Goal: Check status

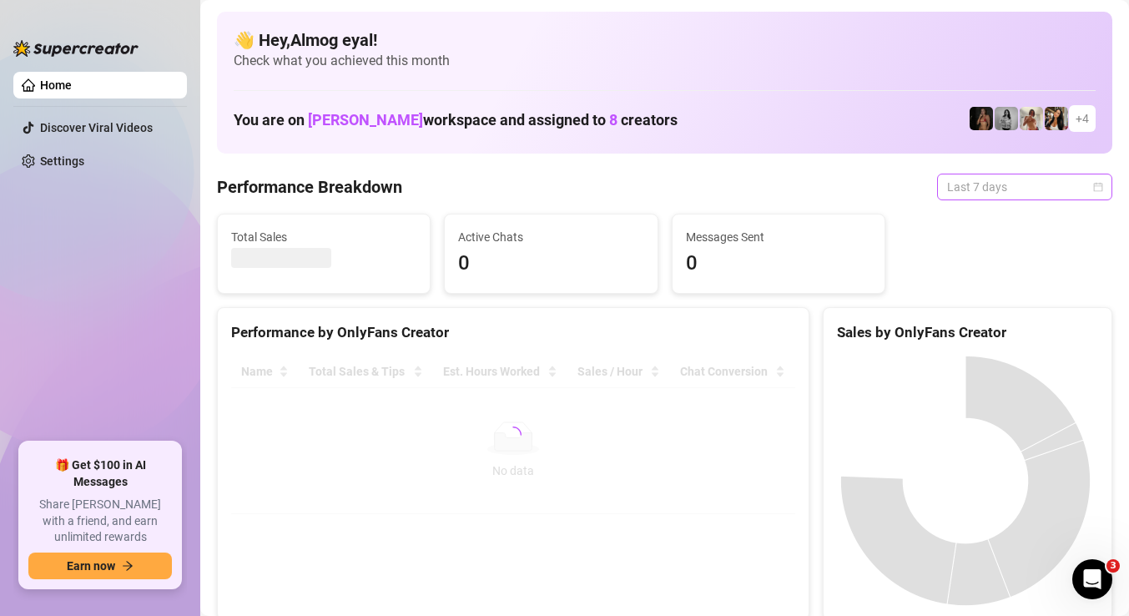
click at [962, 178] on span "Last 7 days" at bounding box center [1024, 186] width 155 height 25
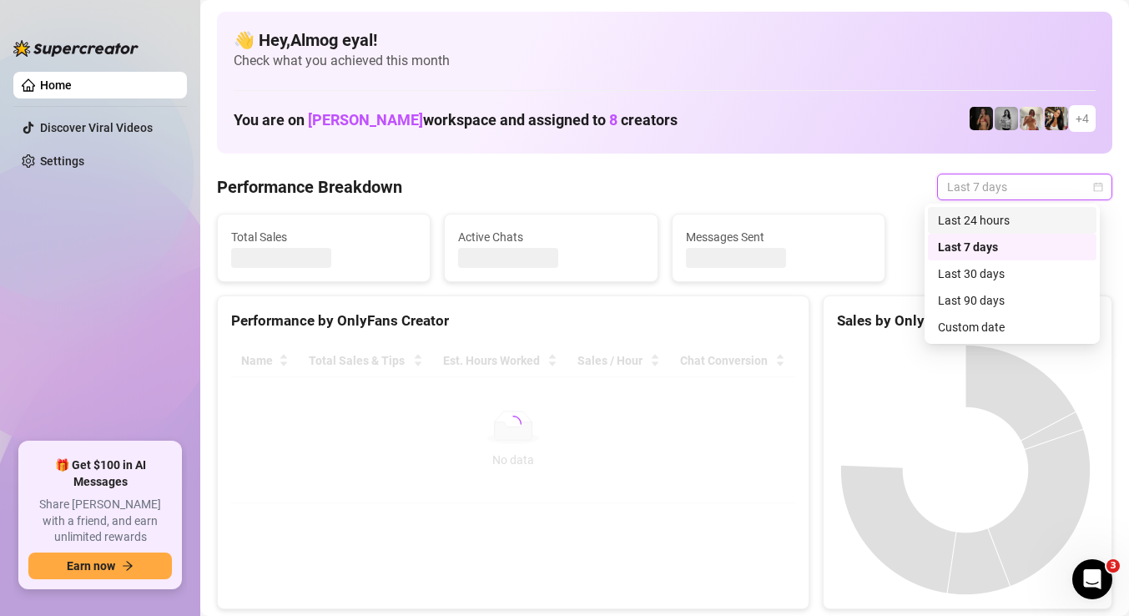
click at [968, 223] on div "Last 24 hours" at bounding box center [1012, 220] width 149 height 18
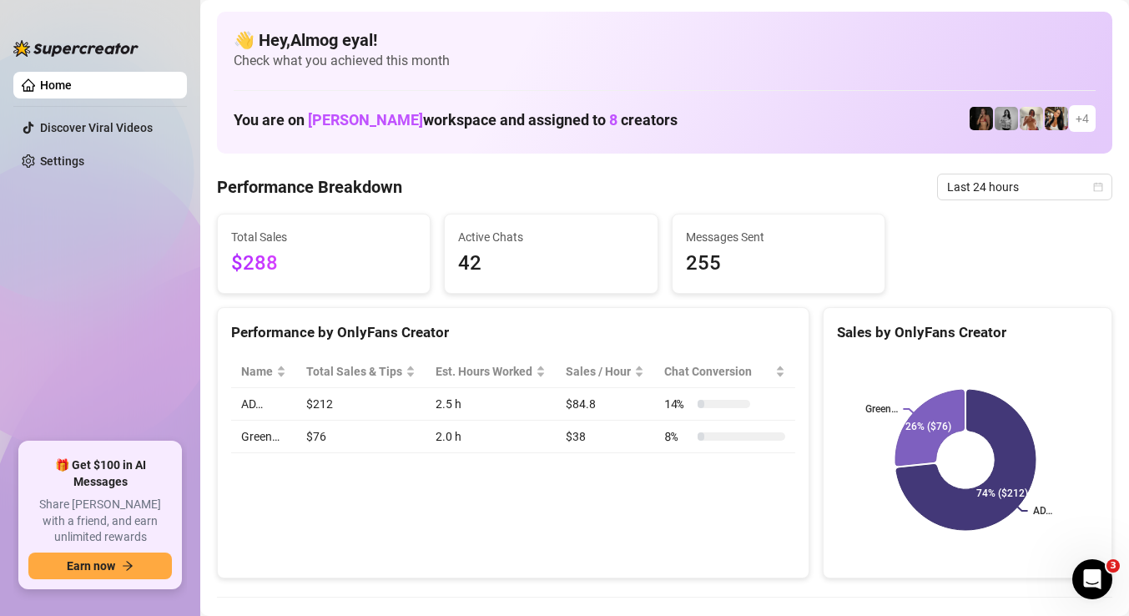
click at [0, 124] on aside "Home Discover Viral Videos Settings 🎁 Get $100 in AI Messages Share [PERSON_NAM…" at bounding box center [100, 308] width 200 height 616
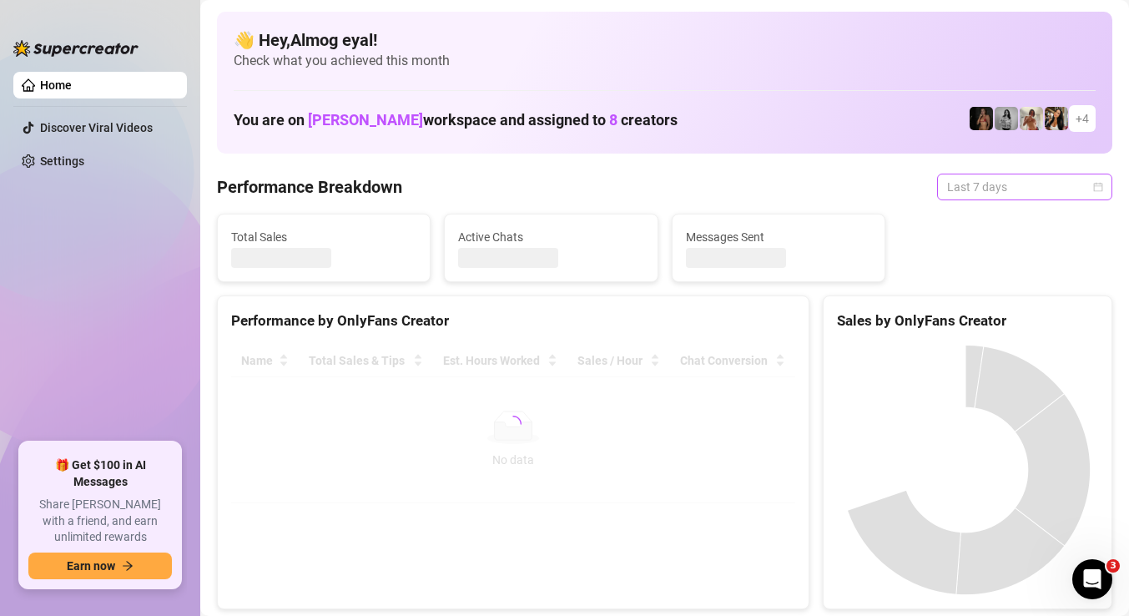
click at [1012, 190] on span "Last 7 days" at bounding box center [1024, 186] width 155 height 25
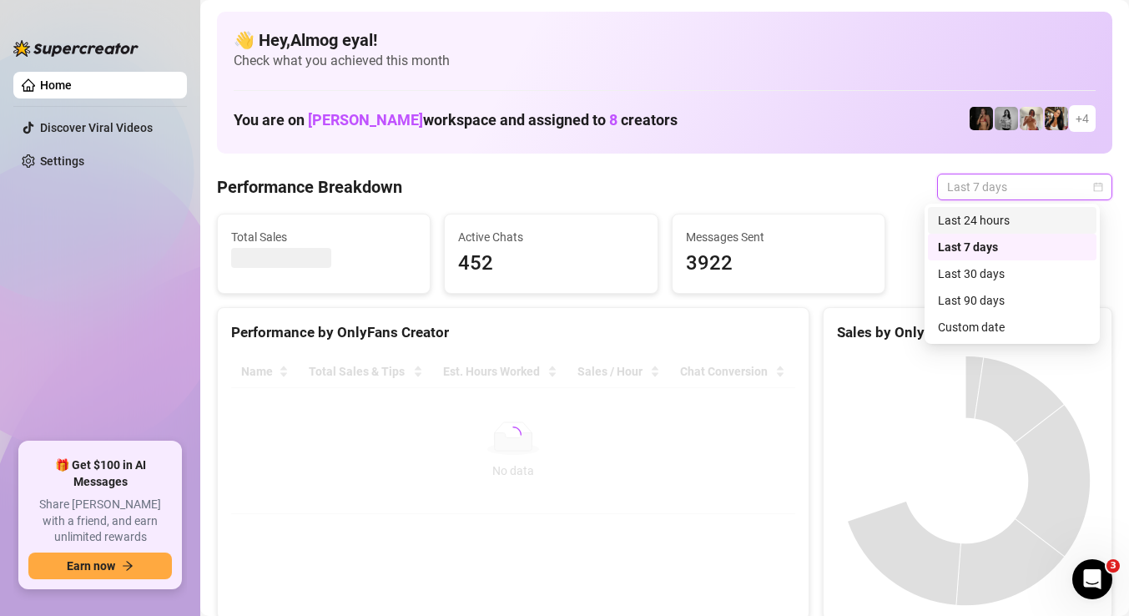
click at [1022, 215] on div "Last 24 hours" at bounding box center [1012, 220] width 149 height 18
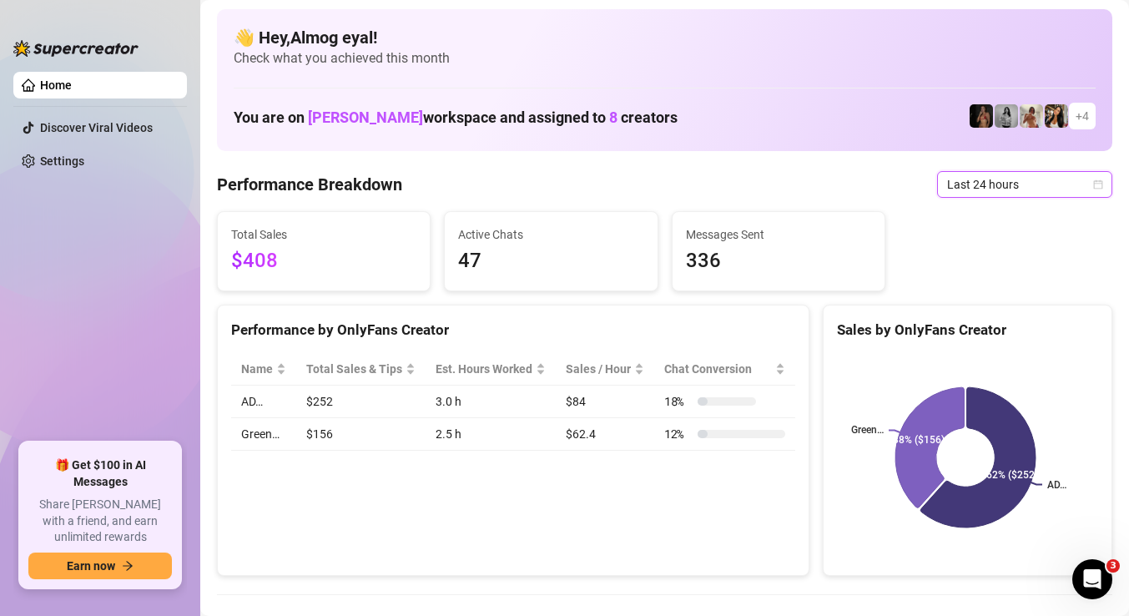
scroll to position [3, 0]
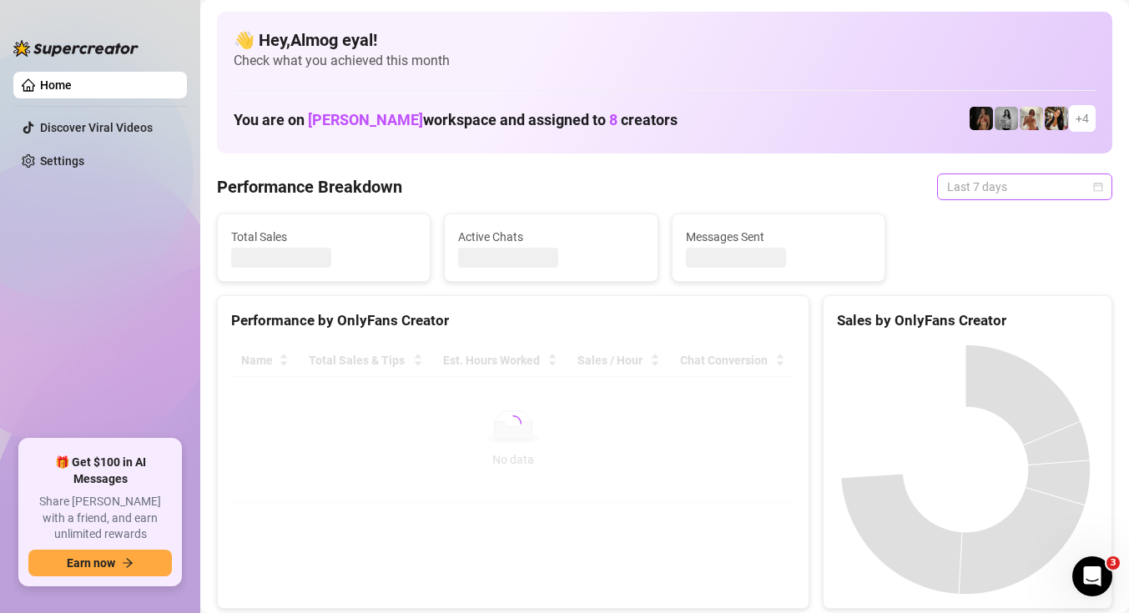
click at [1008, 196] on span "Last 7 days" at bounding box center [1024, 186] width 155 height 25
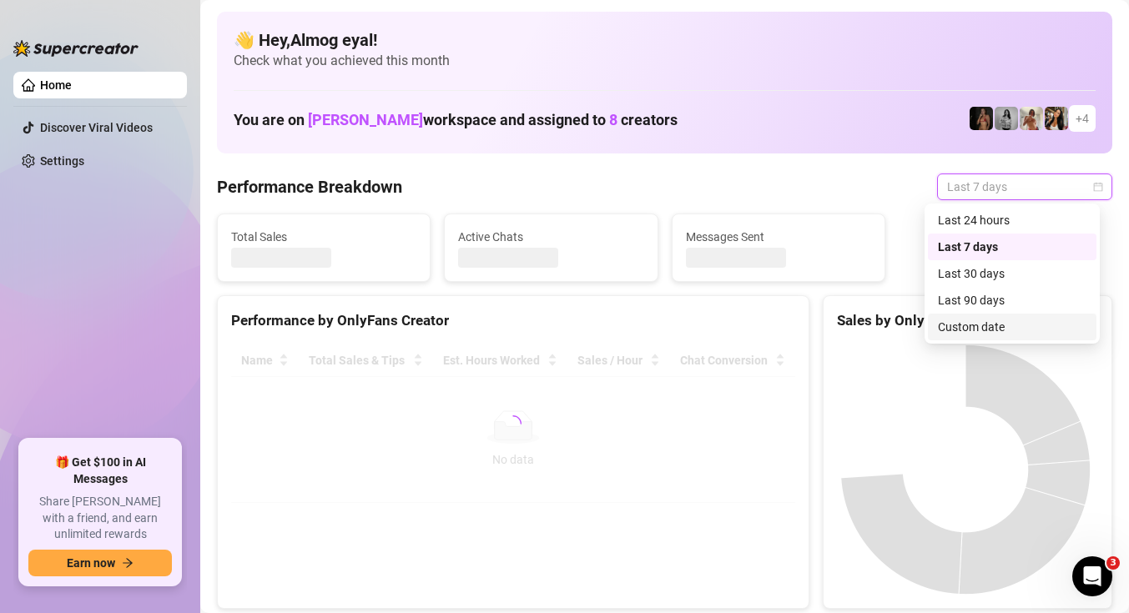
click at [977, 327] on div "Custom date" at bounding box center [1012, 327] width 149 height 18
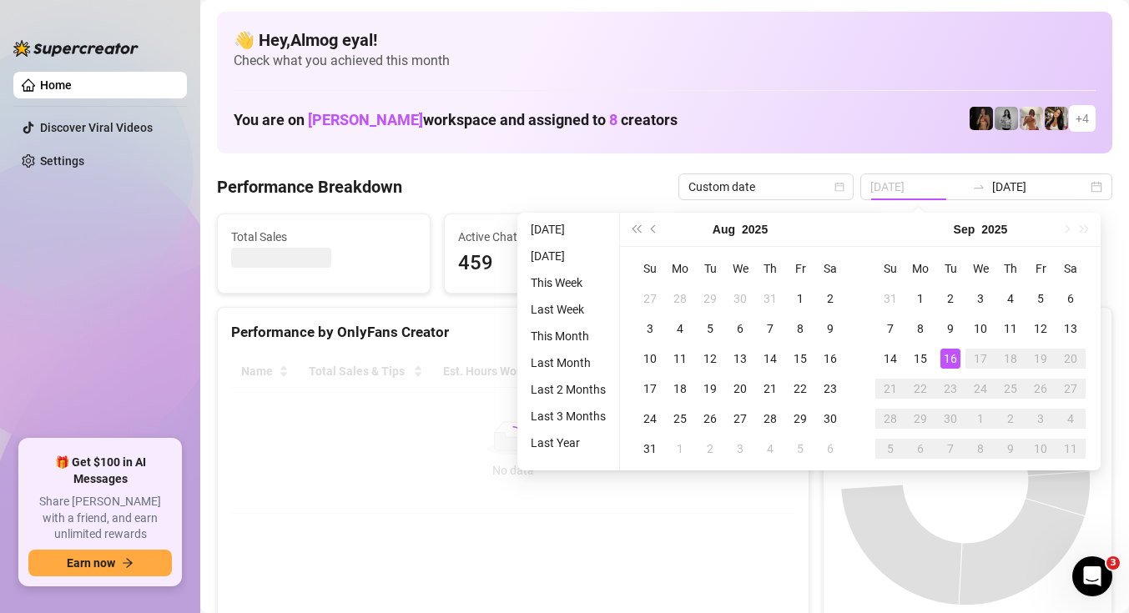
click at [949, 358] on div "16" at bounding box center [951, 359] width 20 height 20
click at [949, 359] on div "16" at bounding box center [951, 359] width 20 height 20
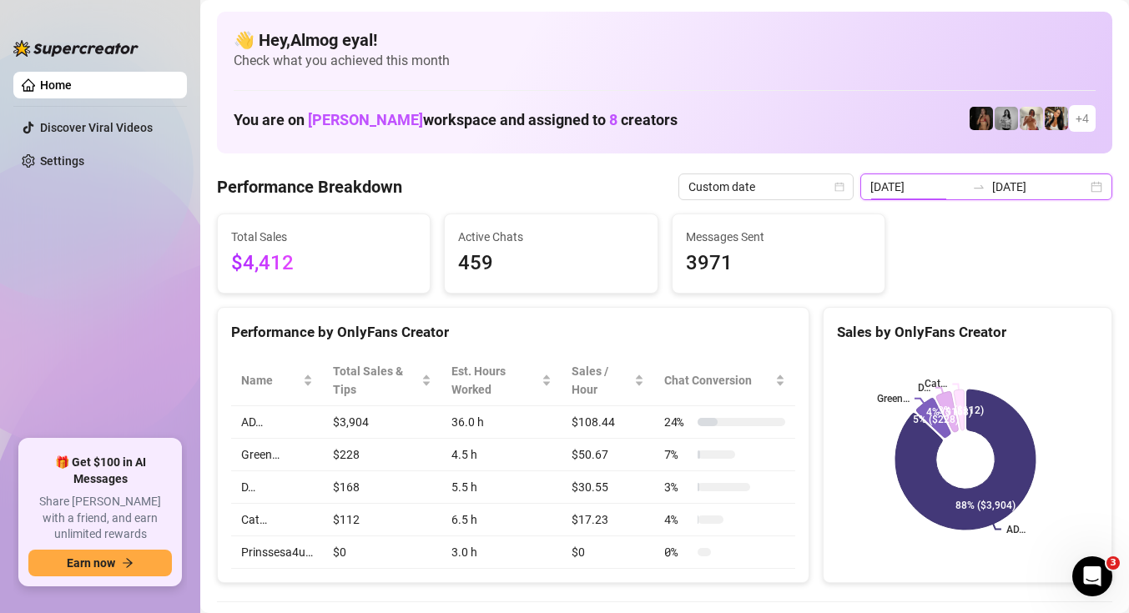
click at [964, 194] on input "2025-09-09" at bounding box center [918, 187] width 95 height 18
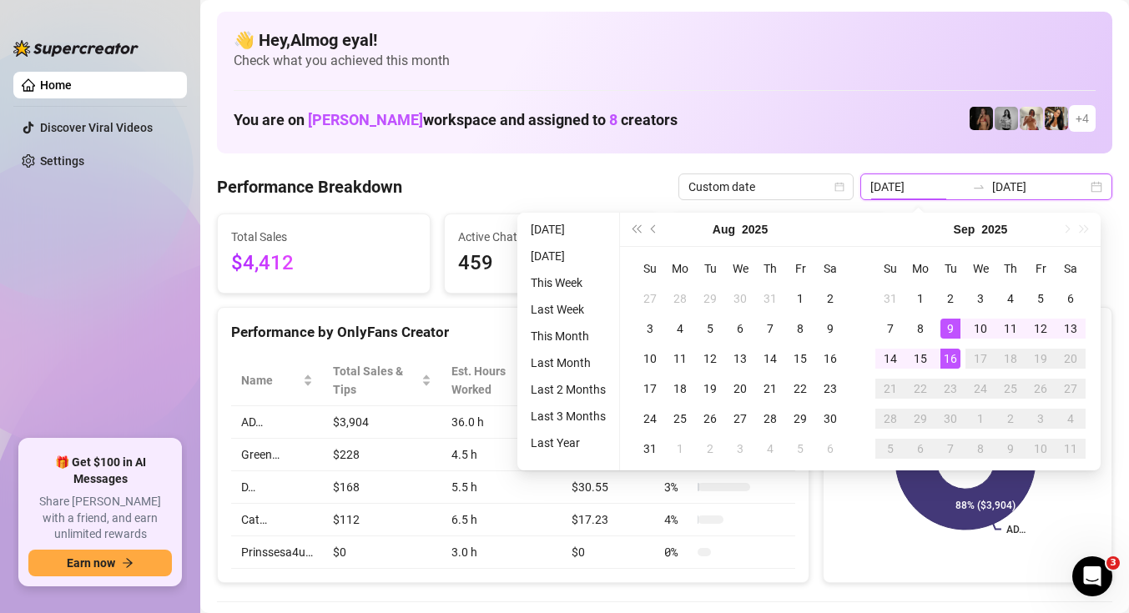
type input "2025-09-16"
click at [946, 351] on div "16" at bounding box center [951, 359] width 20 height 20
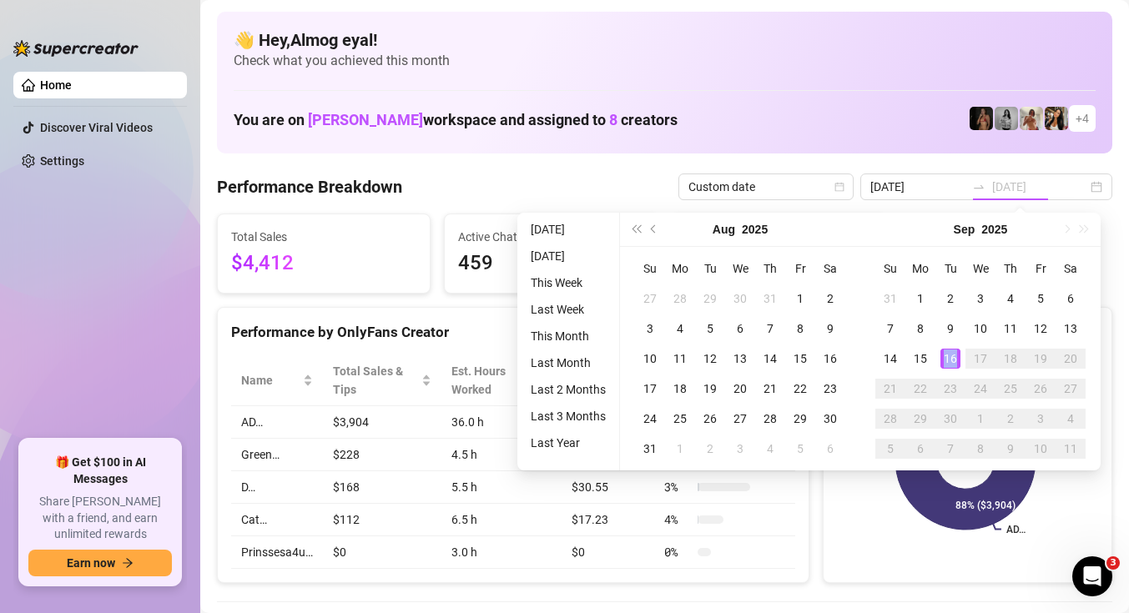
click at [946, 351] on div "16" at bounding box center [951, 359] width 20 height 20
type input "2025-09-16"
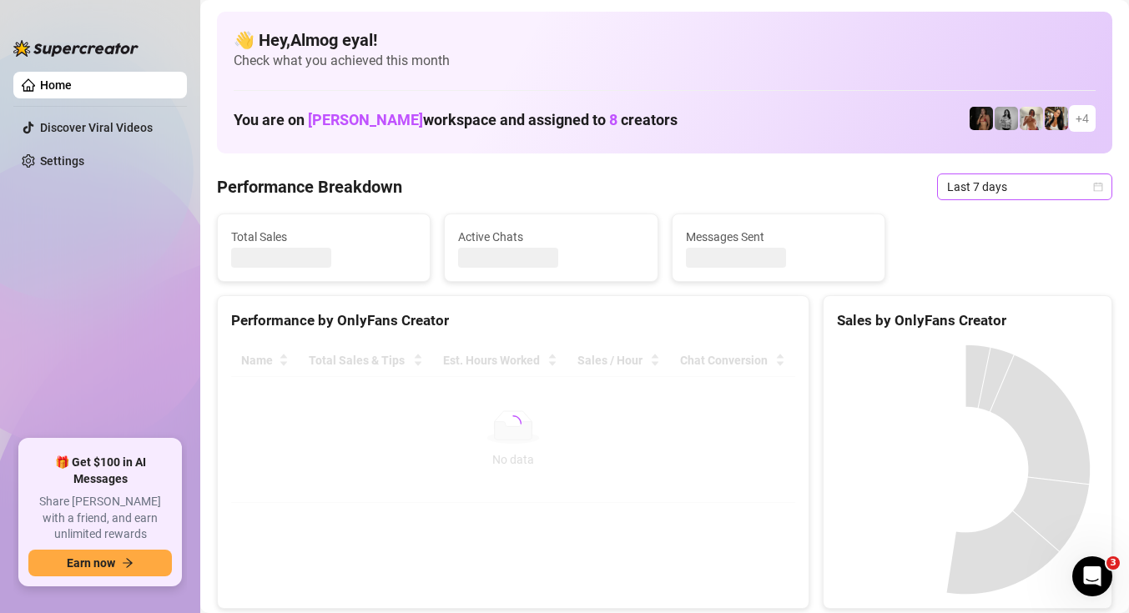
click at [972, 175] on span "Last 7 days" at bounding box center [1024, 186] width 155 height 25
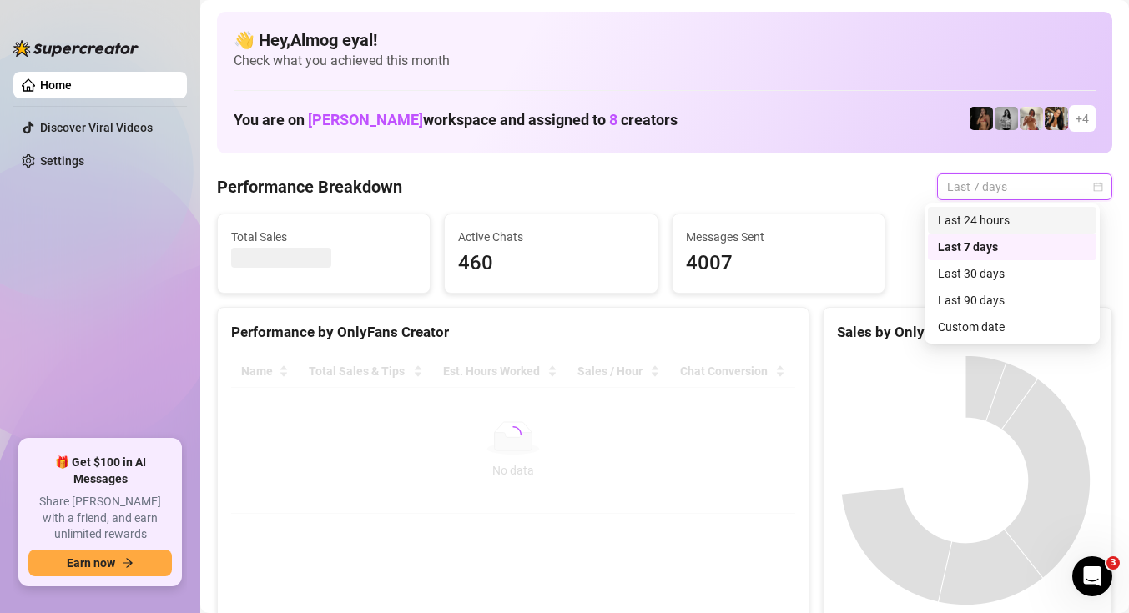
click at [977, 219] on div "Last 24 hours" at bounding box center [1012, 220] width 149 height 18
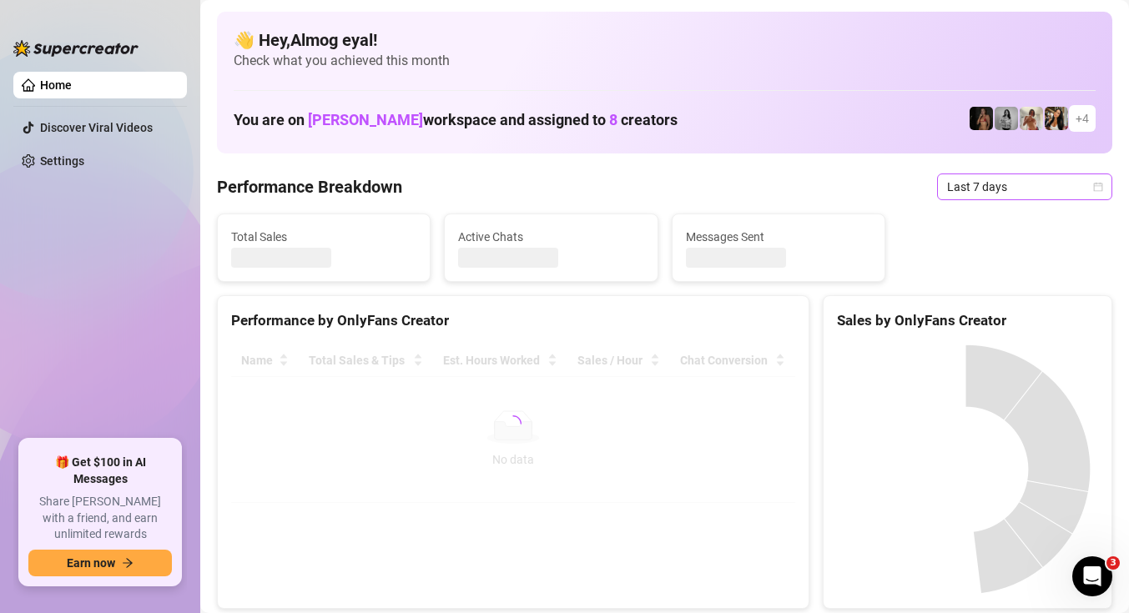
click at [1015, 189] on span "Last 7 days" at bounding box center [1024, 186] width 155 height 25
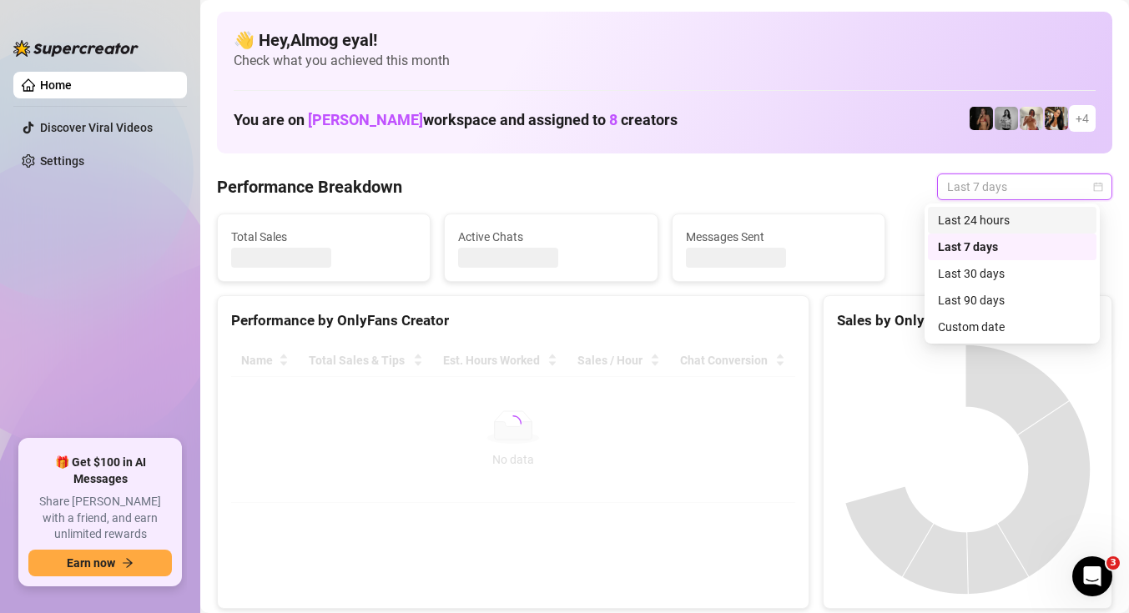
click at [1002, 225] on div "Last 24 hours" at bounding box center [1012, 220] width 149 height 18
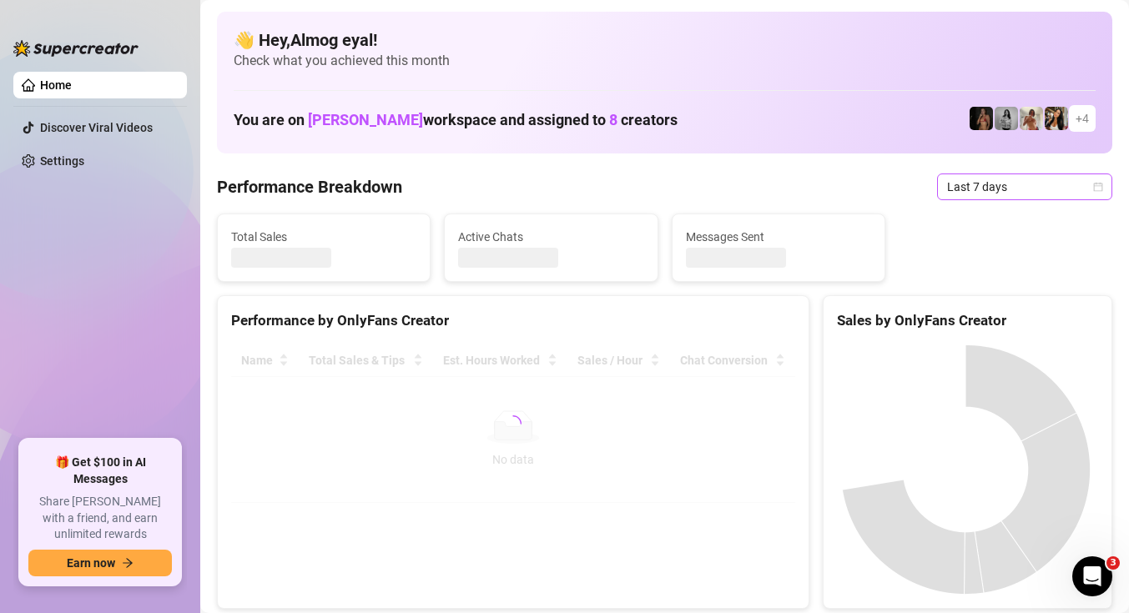
click at [1019, 194] on span "Last 7 days" at bounding box center [1024, 186] width 155 height 25
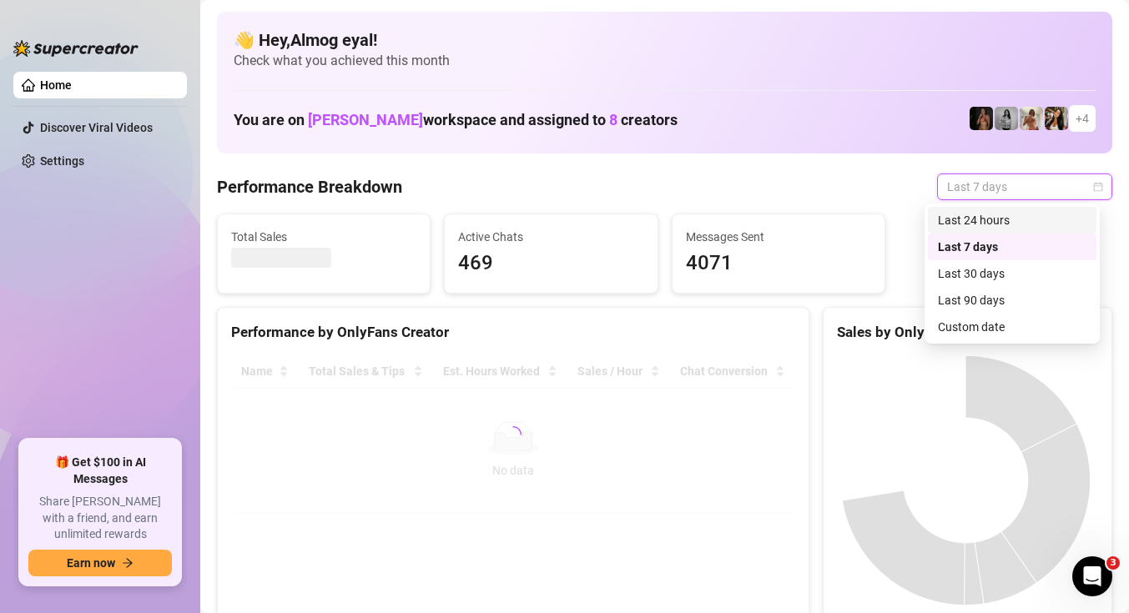
click at [1022, 221] on div "Last 24 hours" at bounding box center [1012, 220] width 149 height 18
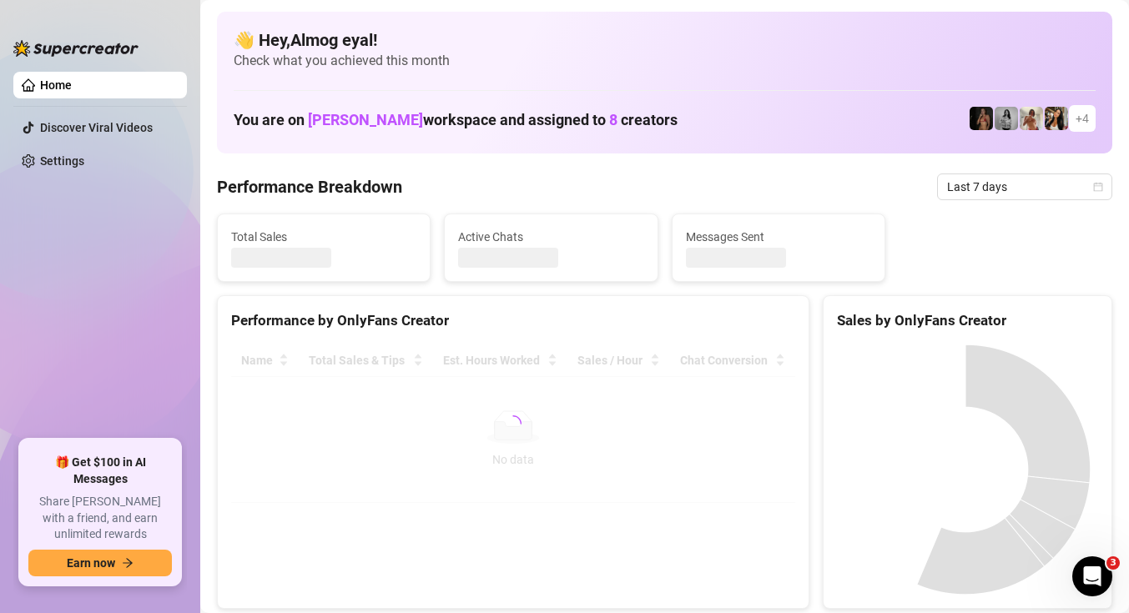
click at [1000, 186] on span "Last 7 days" at bounding box center [1024, 186] width 155 height 25
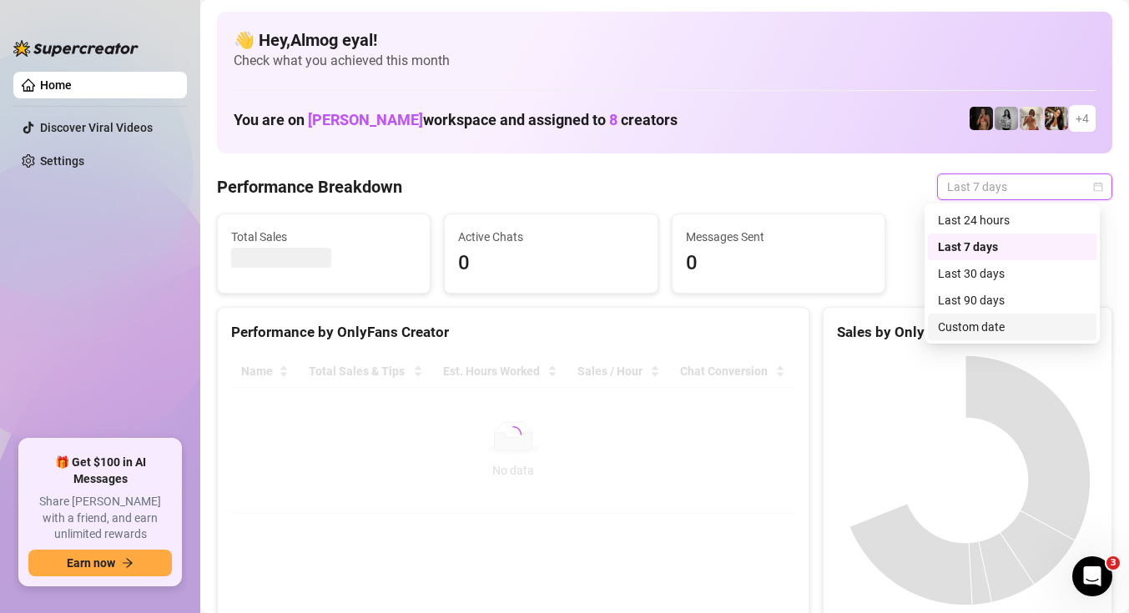
click at [1002, 315] on div "Custom date" at bounding box center [1012, 327] width 169 height 27
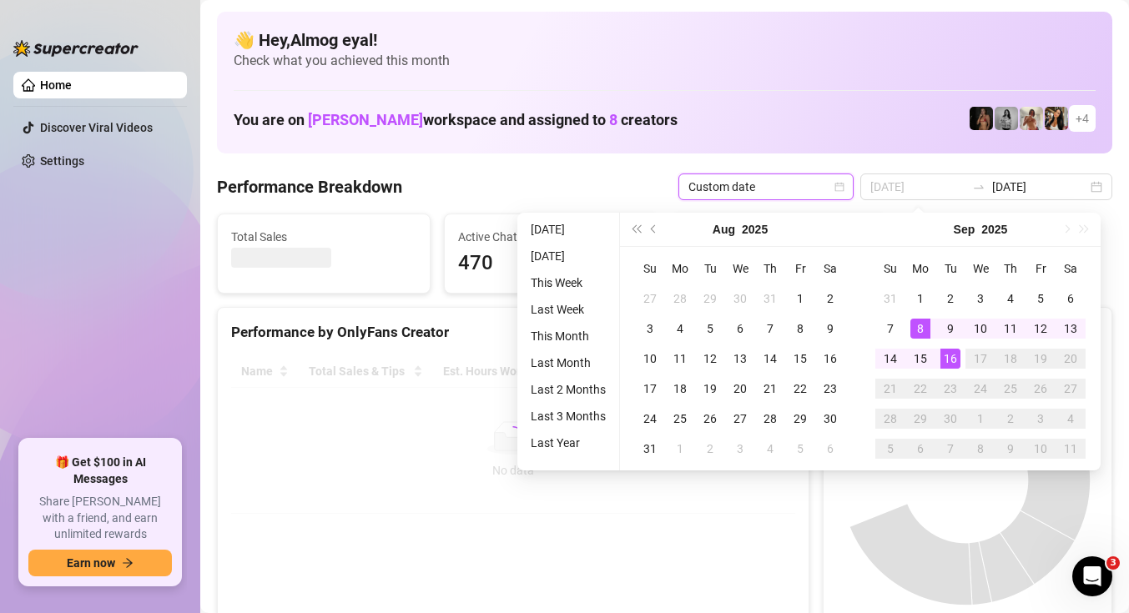
type input "2025-09-16"
click at [951, 359] on div "16" at bounding box center [951, 359] width 20 height 20
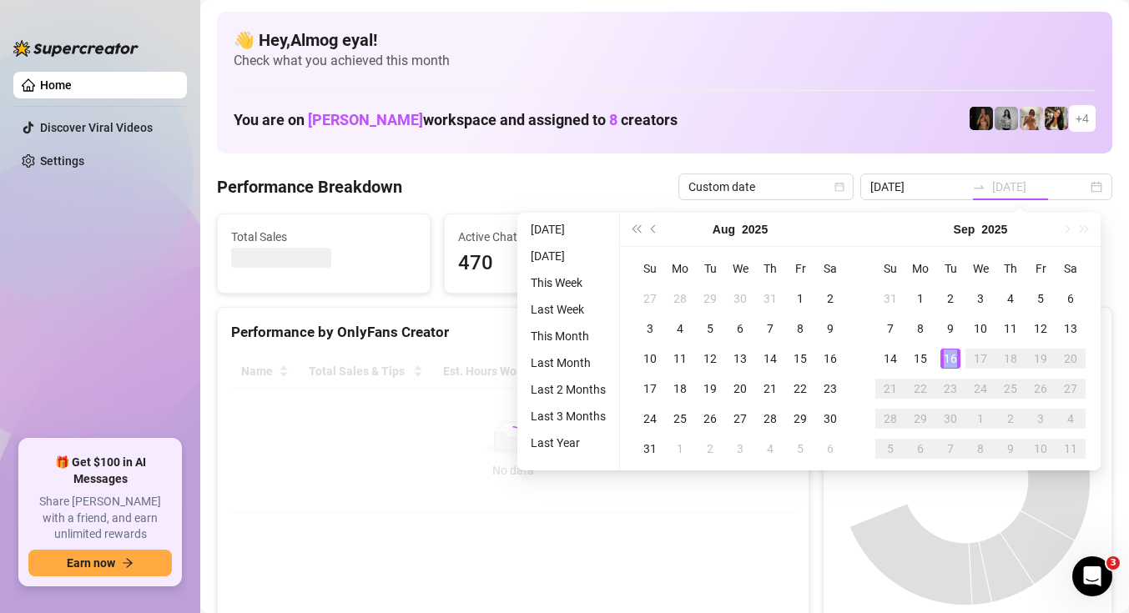
click at [951, 360] on div "16" at bounding box center [951, 359] width 20 height 20
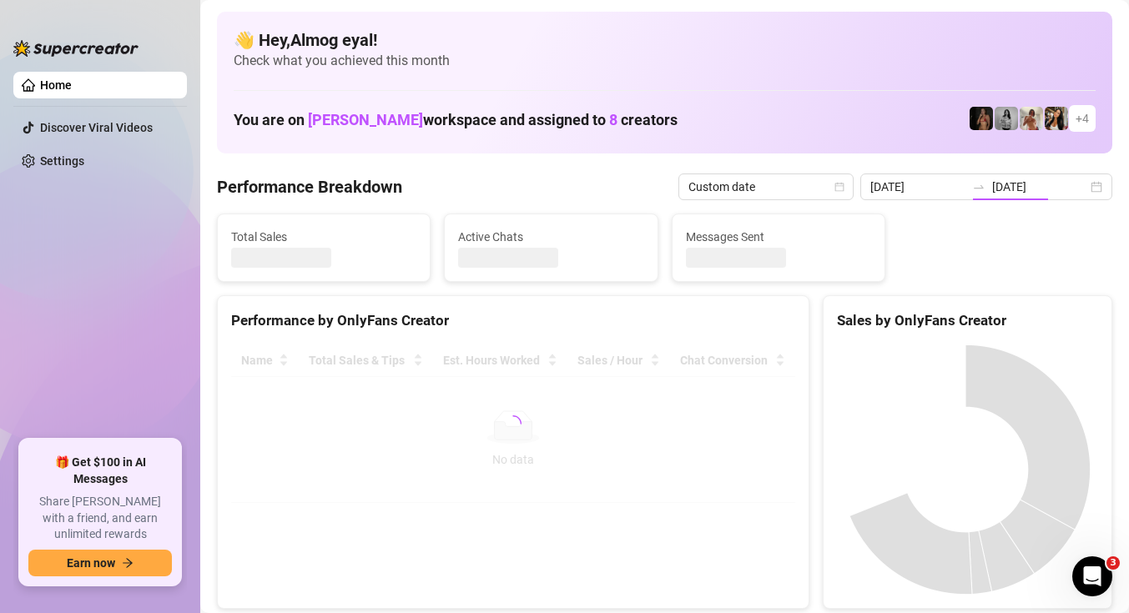
type input "2025-09-16"
click at [960, 184] on input "2025-09-16" at bounding box center [918, 187] width 95 height 18
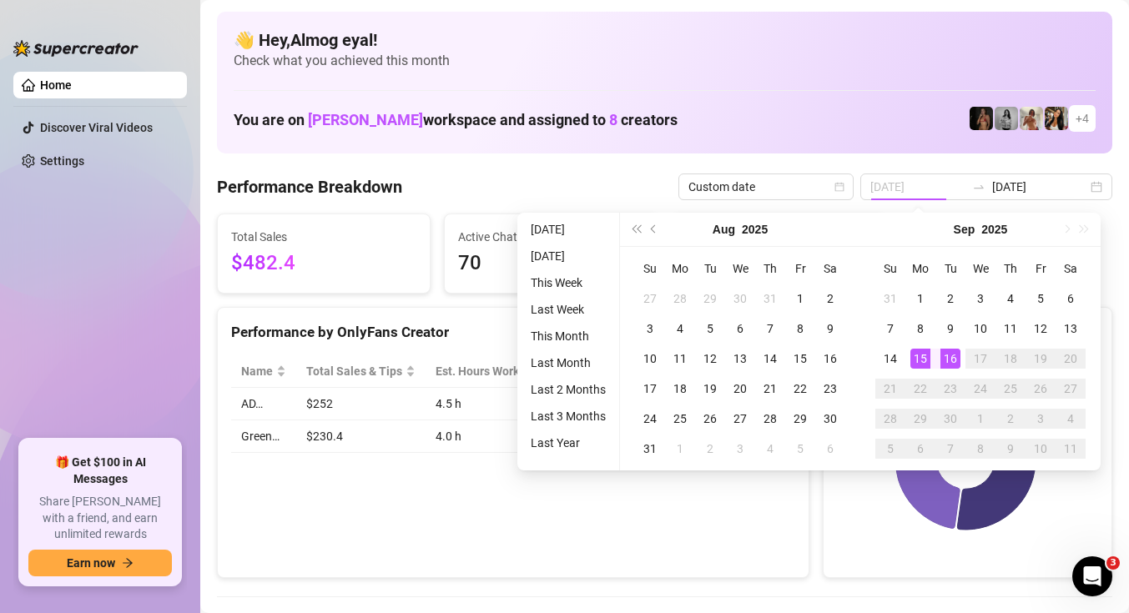
click at [926, 355] on div "15" at bounding box center [921, 359] width 20 height 20
click at [869, 536] on rect at bounding box center [965, 460] width 257 height 209
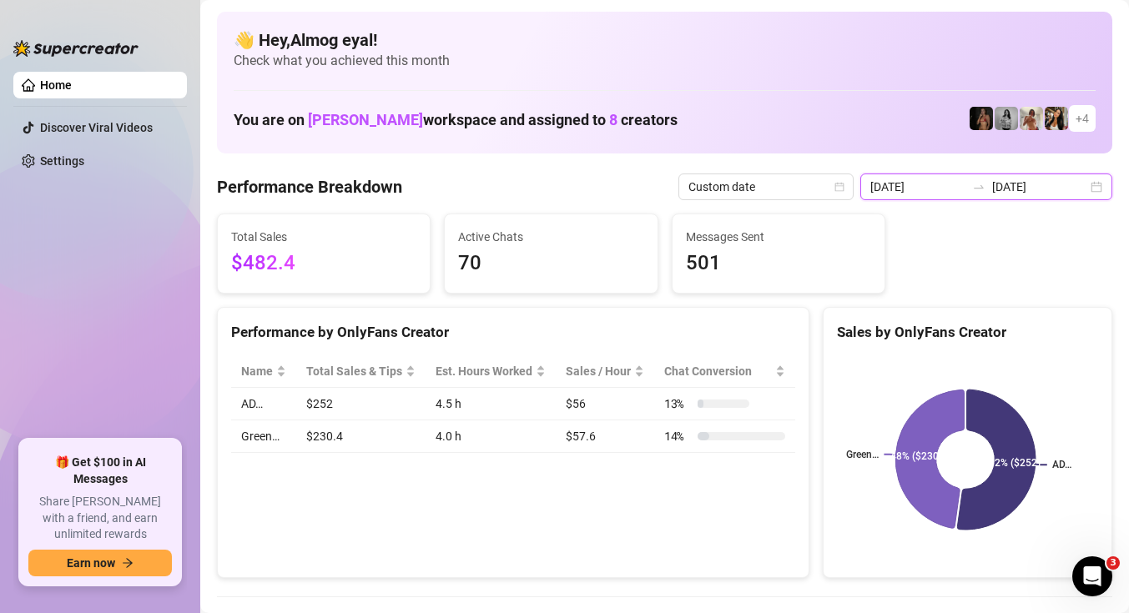
click at [951, 189] on input "2025-09-16" at bounding box center [918, 187] width 95 height 18
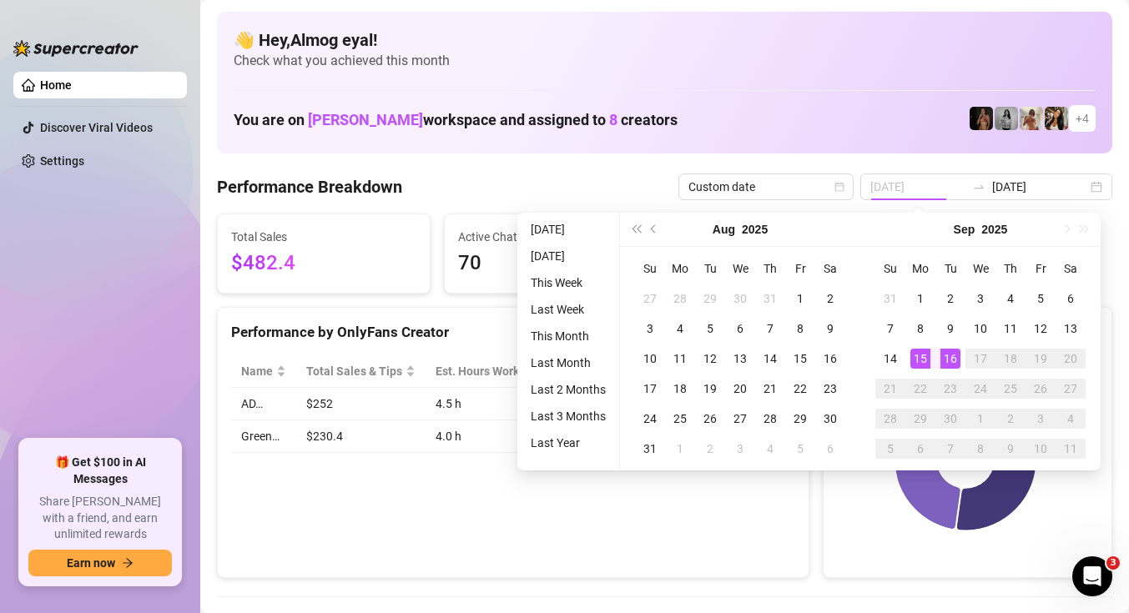
click at [932, 362] on td "15" at bounding box center [921, 359] width 30 height 30
click at [915, 470] on div "Su Mo Tu We Th Fr Sa 31 1 2 3 4 5 6 7 8 9 10 11 12 13 14 15 16 17 18 19 20 21 2…" at bounding box center [980, 359] width 240 height 224
type input "2025-09-16"
click at [871, 568] on div "AD… Green… 52% ($252) 48% ($230)" at bounding box center [967, 463] width 261 height 214
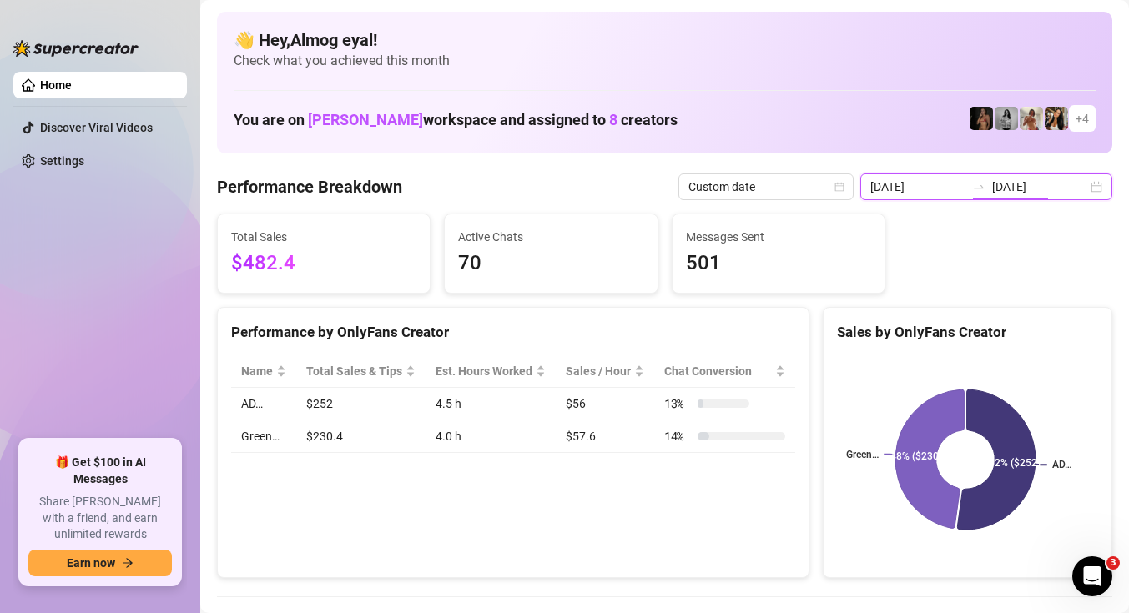
click at [1023, 186] on input "2025-09-16" at bounding box center [1039, 187] width 95 height 18
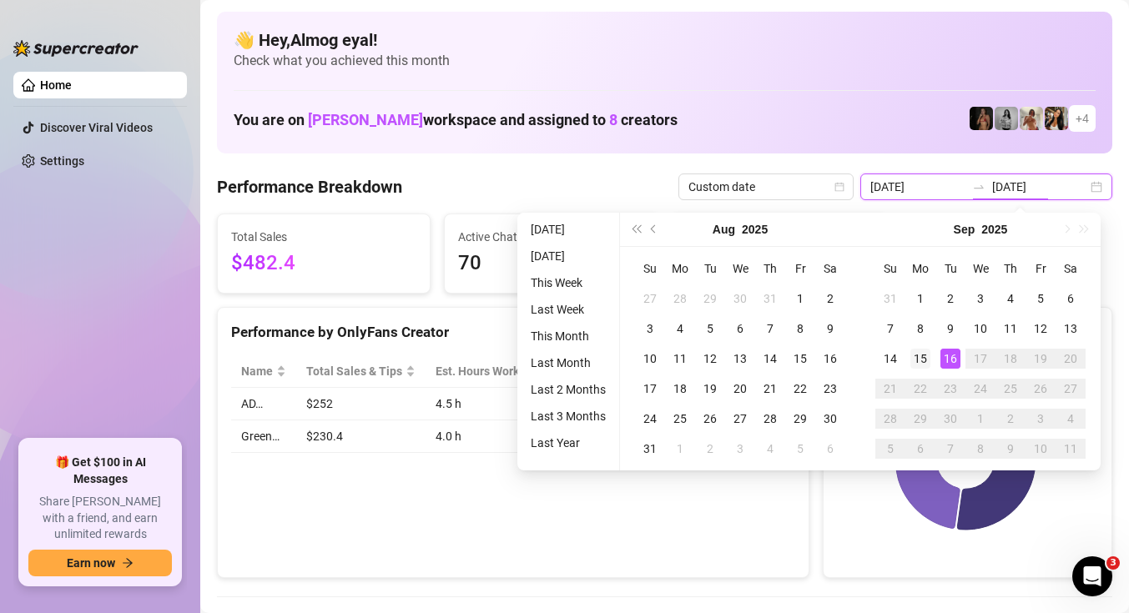
type input "2025-09-15"
click at [931, 356] on td "15" at bounding box center [921, 359] width 30 height 30
type input "2025-09-15"
type input "2025-09-16"
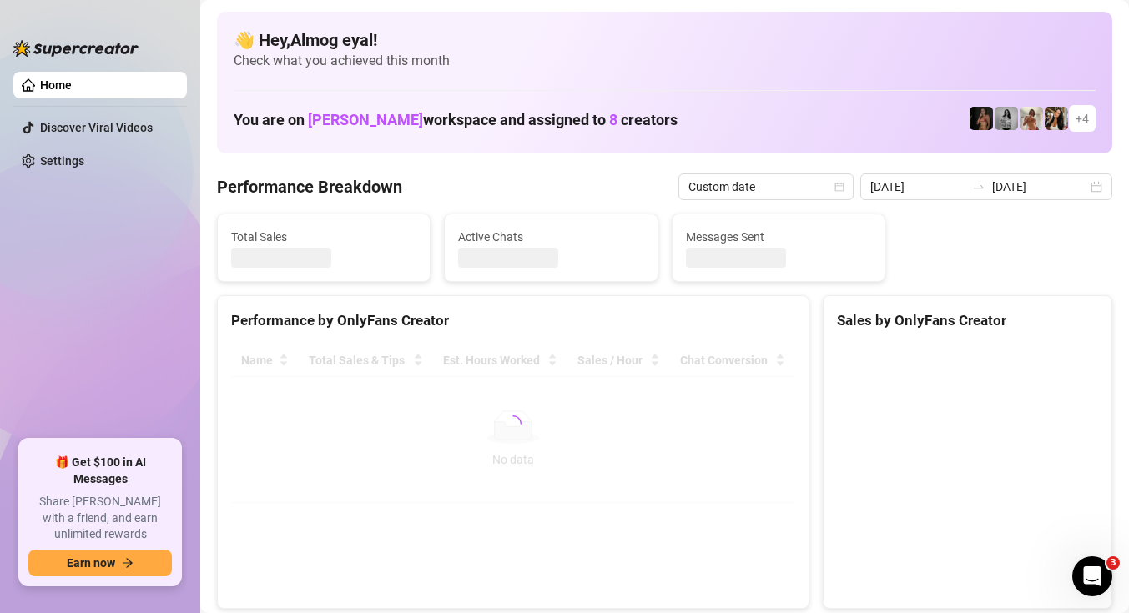
type input "2025-09-15"
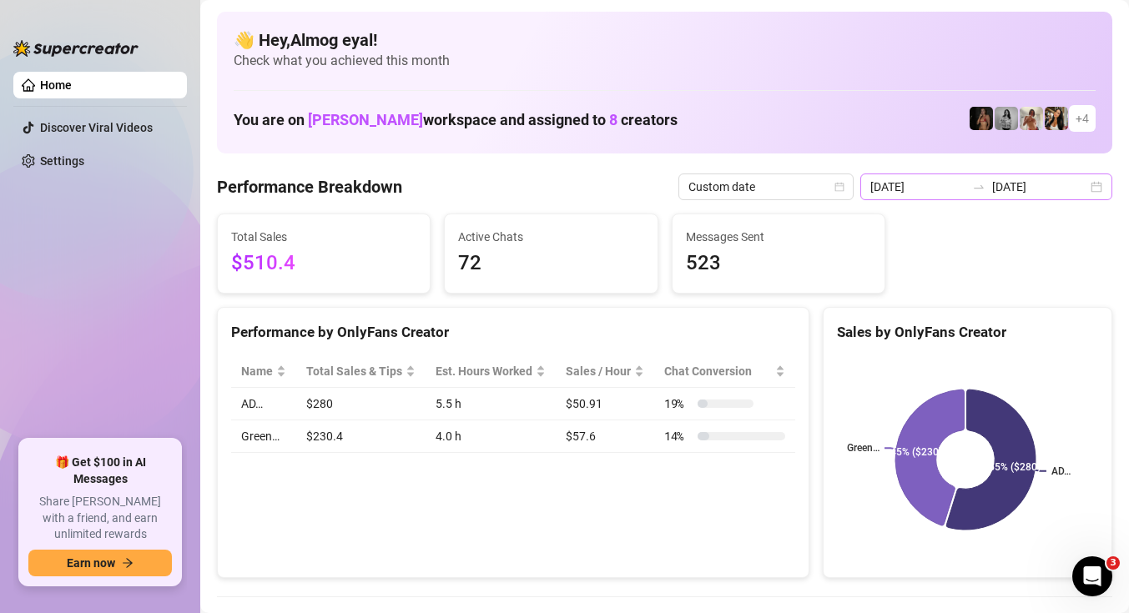
click at [946, 176] on div "2025-09-15 2025-09-16" at bounding box center [986, 187] width 252 height 27
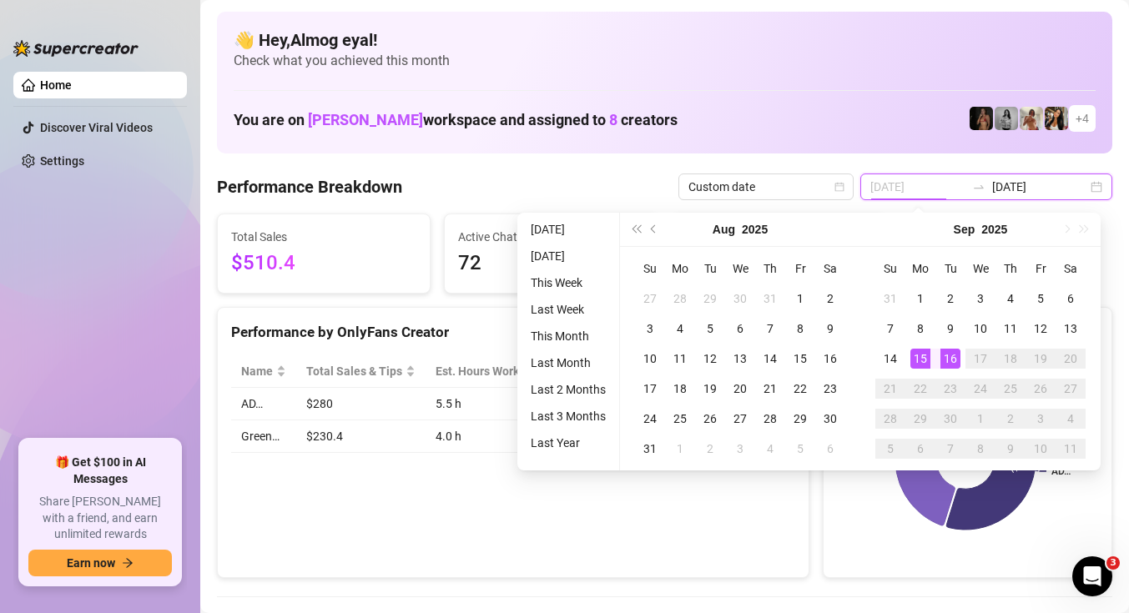
type input "2025-09-16"
click at [942, 360] on div "16" at bounding box center [951, 359] width 20 height 20
type input "2025-09-16"
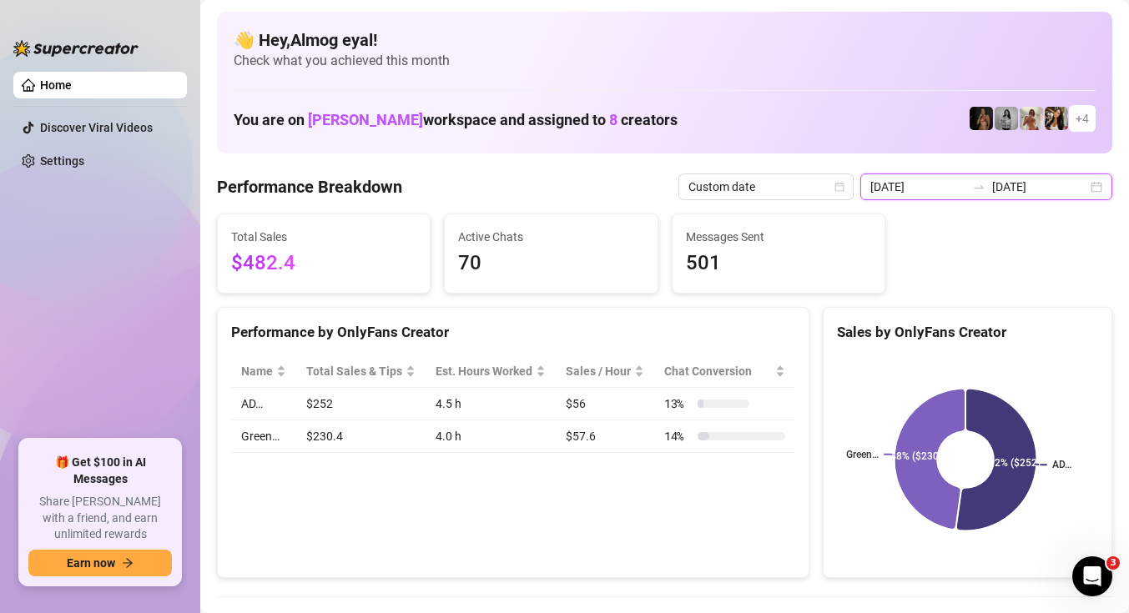
click at [927, 180] on input "2025-09-16" at bounding box center [918, 187] width 95 height 18
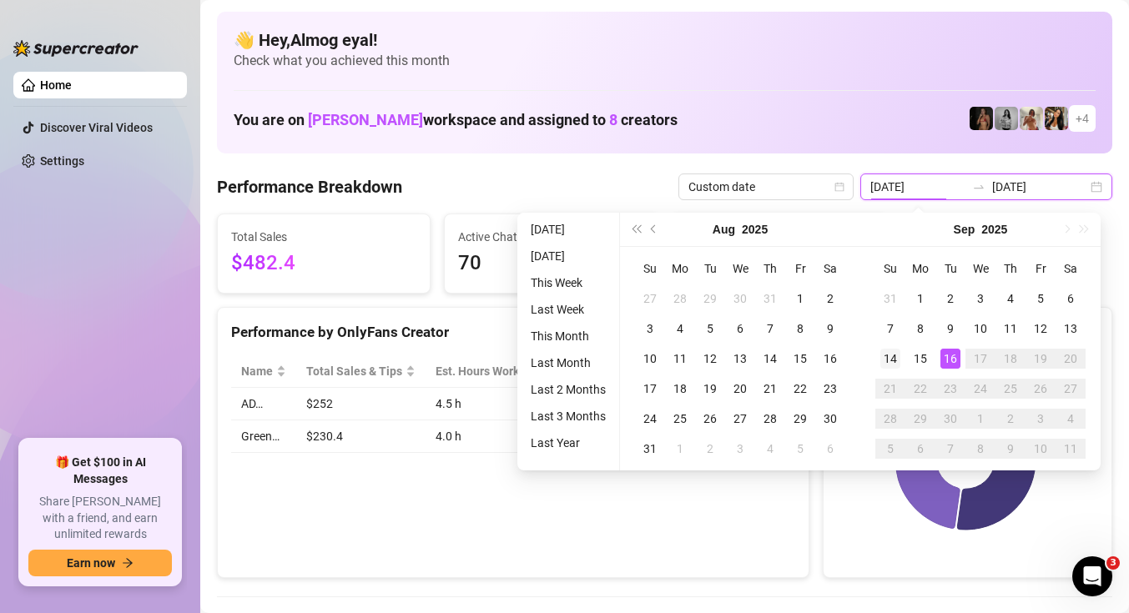
type input "2025-09-14"
click at [892, 363] on div "14" at bounding box center [891, 359] width 20 height 20
type input "2025-09-16"
click at [948, 357] on div "16" at bounding box center [951, 359] width 20 height 20
type input "2025-09-14"
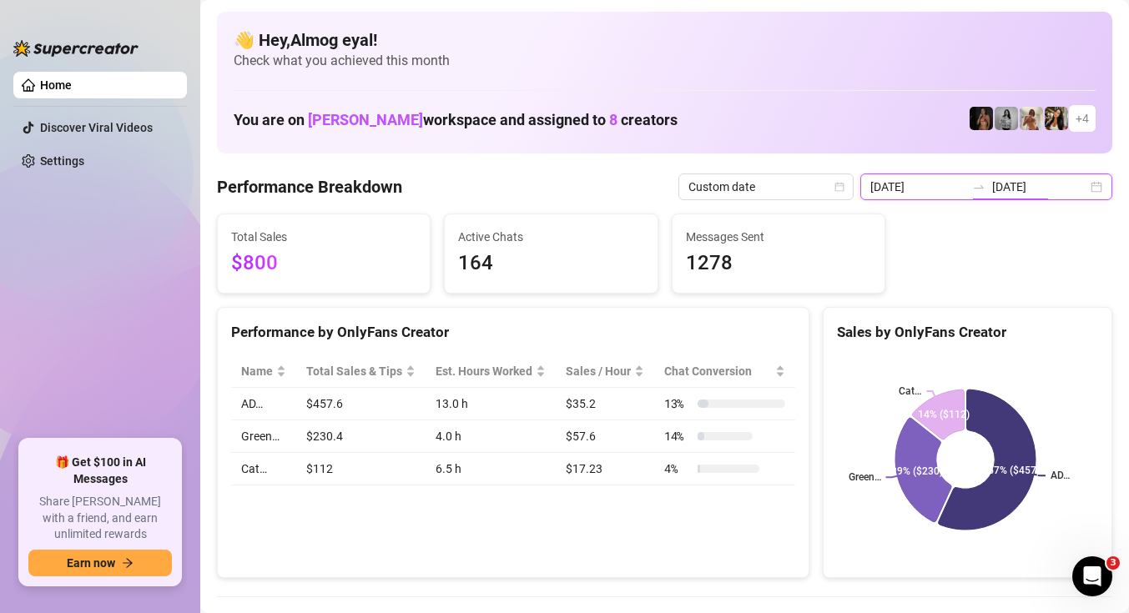
click at [1013, 191] on input "2025-09-16" at bounding box center [1039, 187] width 95 height 18
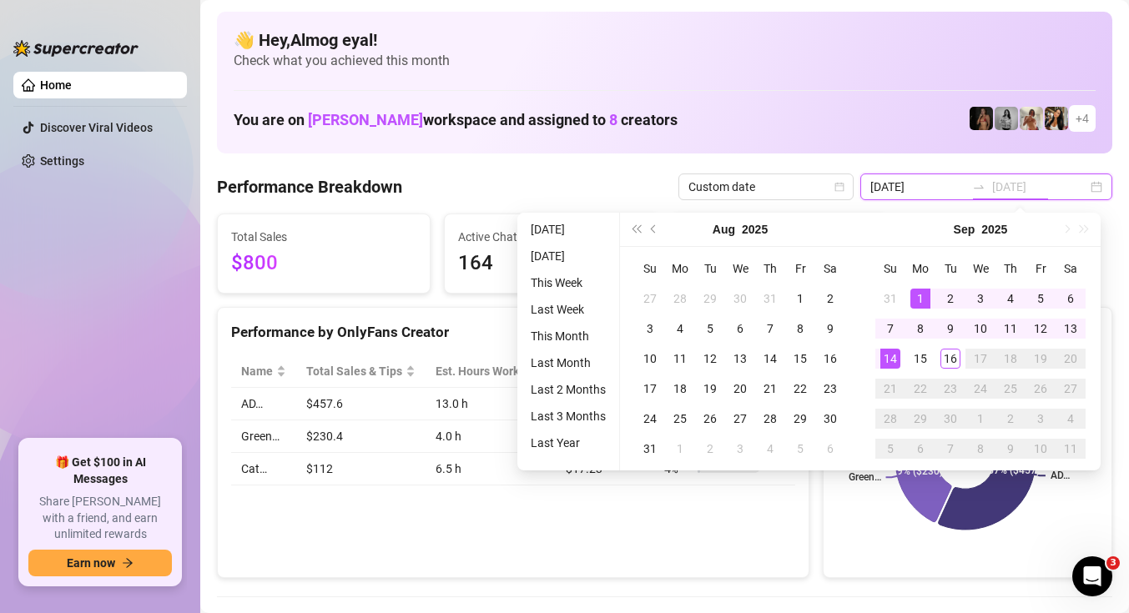
type input "2025-09-14"
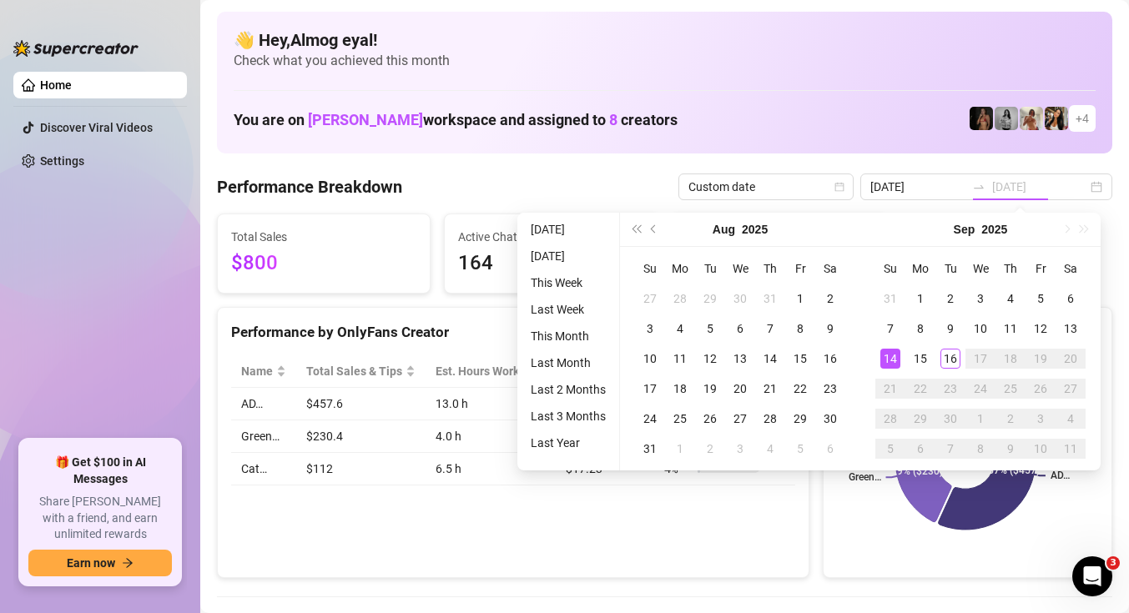
click at [887, 363] on div "14" at bounding box center [891, 359] width 20 height 20
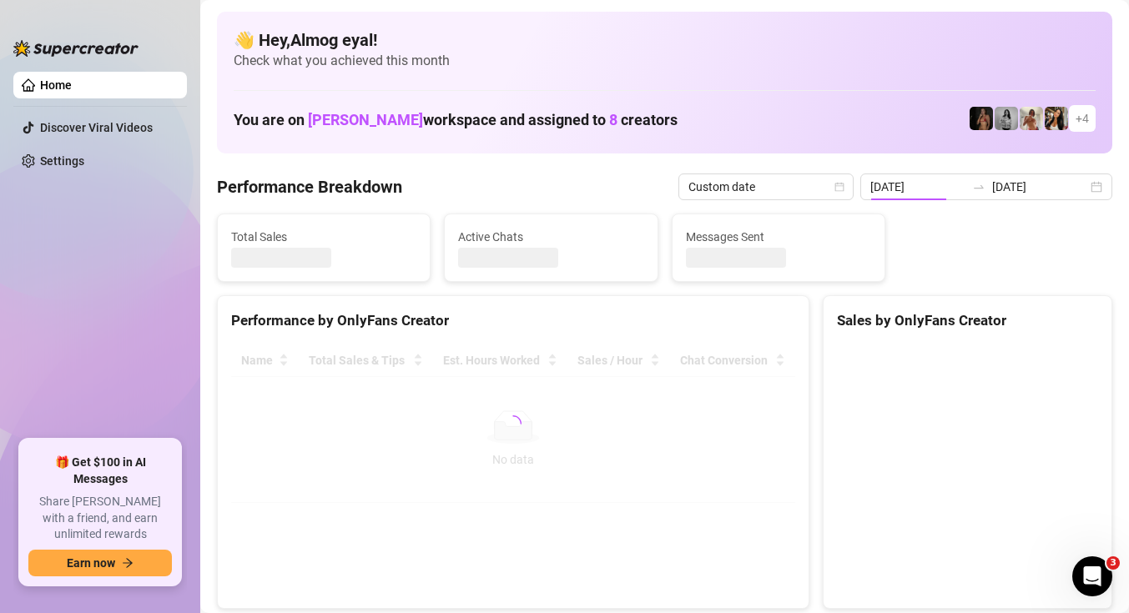
type input "2025-09-14"
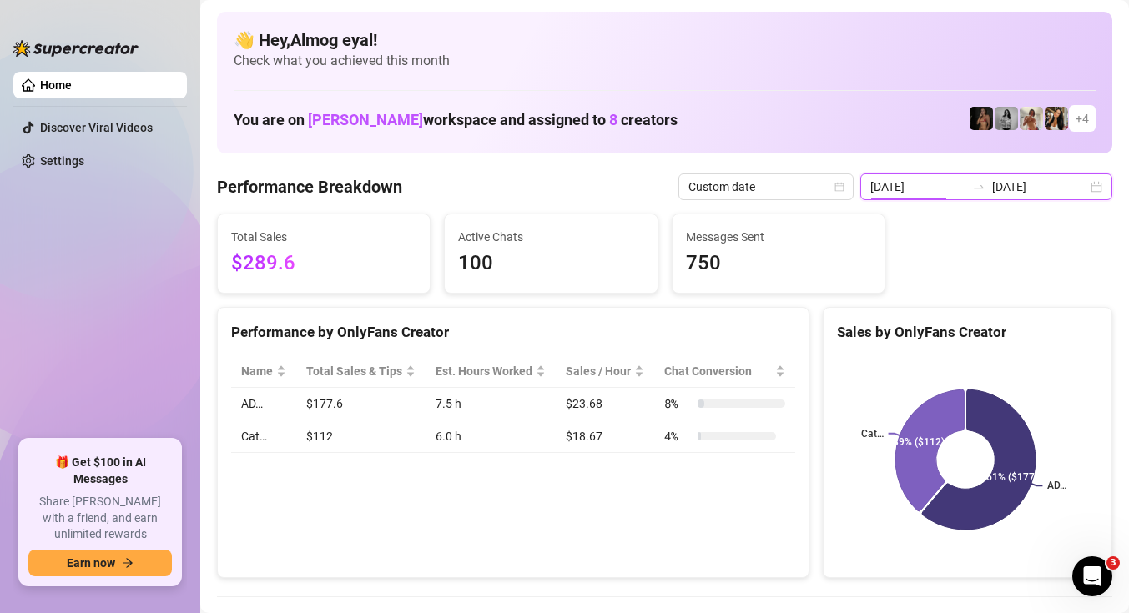
click at [950, 195] on input "2025-09-14" at bounding box center [918, 187] width 95 height 18
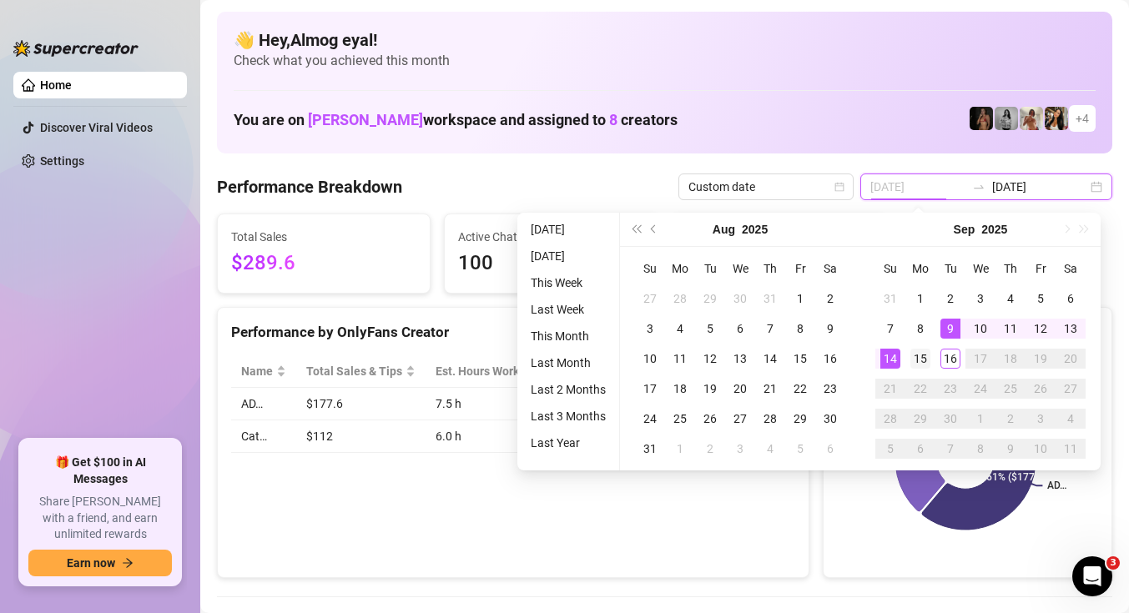
type input "2025-09-15"
click at [918, 356] on div "15" at bounding box center [921, 359] width 20 height 20
type input "2025-09-16"
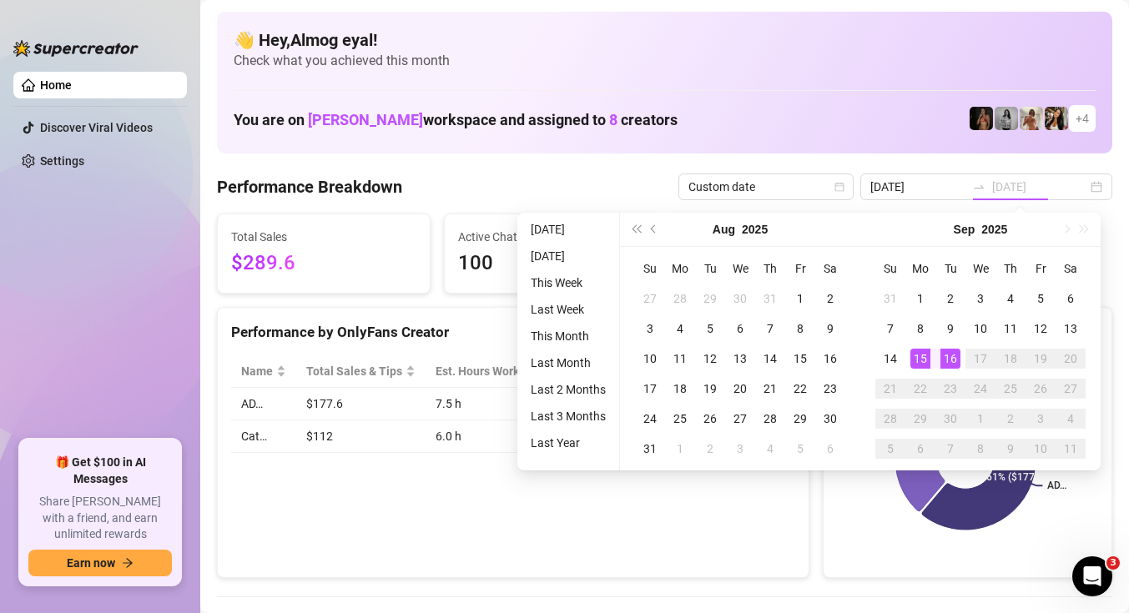
click at [952, 360] on div "16" at bounding box center [951, 359] width 20 height 20
type input "2025-09-15"
type input "2025-09-16"
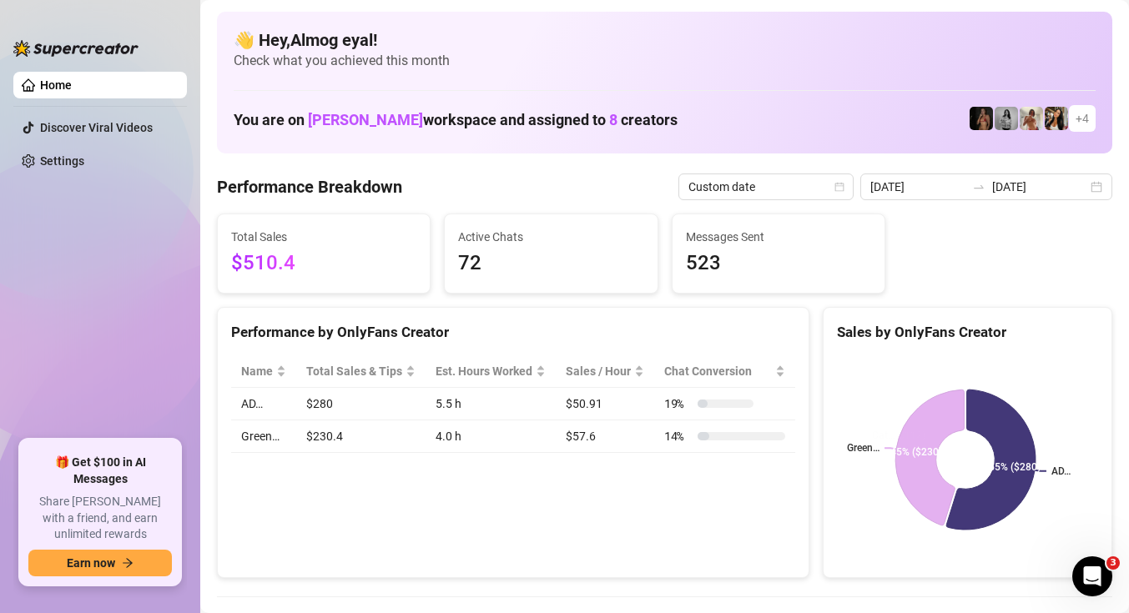
click at [824, 476] on div "AD… Cat… Green… 55% ($280) 39% ($112) 45% ($230)" at bounding box center [968, 459] width 288 height 235
